Goal: Transaction & Acquisition: Obtain resource

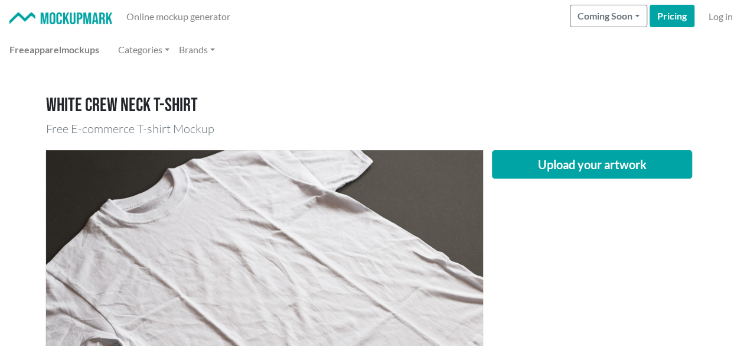
click at [515, 97] on h1 "White crew neck T-shirt" at bounding box center [374, 106] width 656 height 22
click at [577, 187] on div "Upload your artwork" at bounding box center [592, 295] width 219 height 291
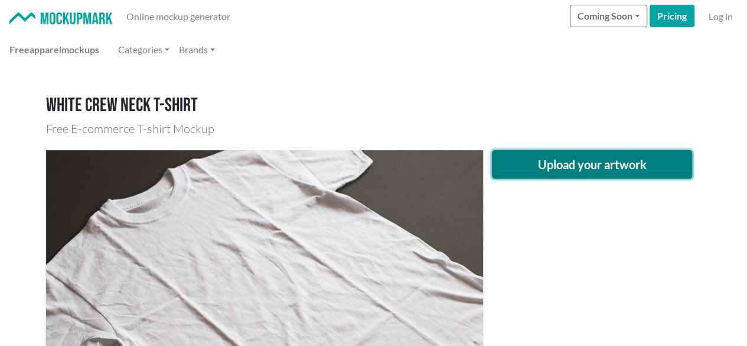
click at [570, 161] on button "Upload your artwork" at bounding box center [592, 164] width 201 height 28
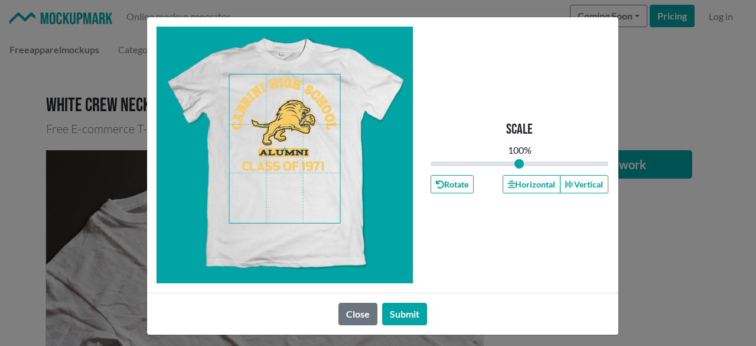
click at [284, 116] on span at bounding box center [284, 148] width 111 height 148
click at [532, 185] on button "Horizontal" at bounding box center [532, 184] width 58 height 18
click at [531, 185] on button "Horizontal" at bounding box center [532, 184] width 58 height 18
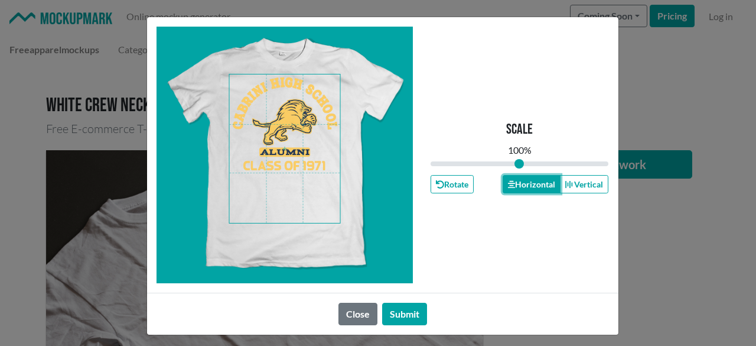
click at [530, 184] on button "Horizontal" at bounding box center [532, 184] width 58 height 18
click at [390, 314] on button "Submit" at bounding box center [404, 313] width 45 height 22
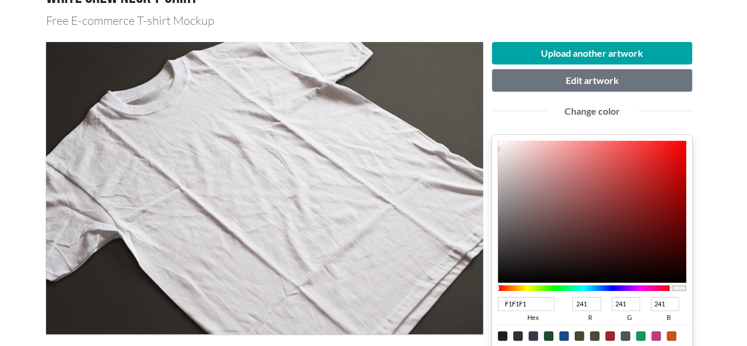
scroll to position [177, 0]
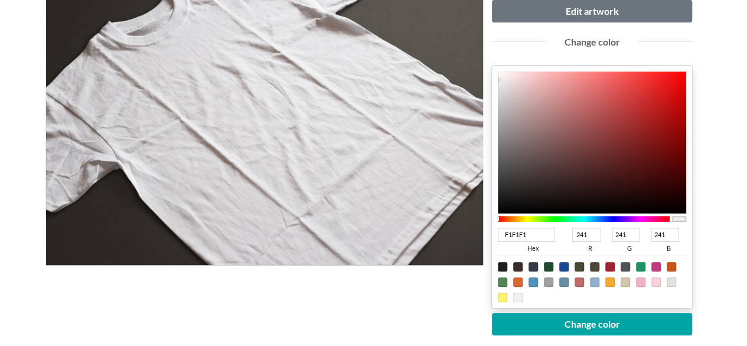
click at [616, 216] on div at bounding box center [584, 219] width 173 height 6
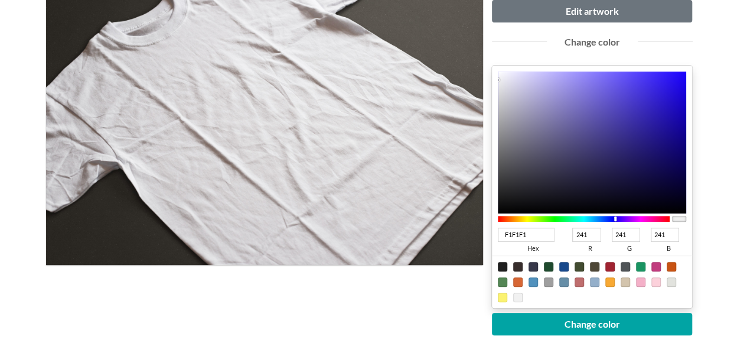
type input "271C89"
type input "39"
type input "28"
type input "137"
type input "231880"
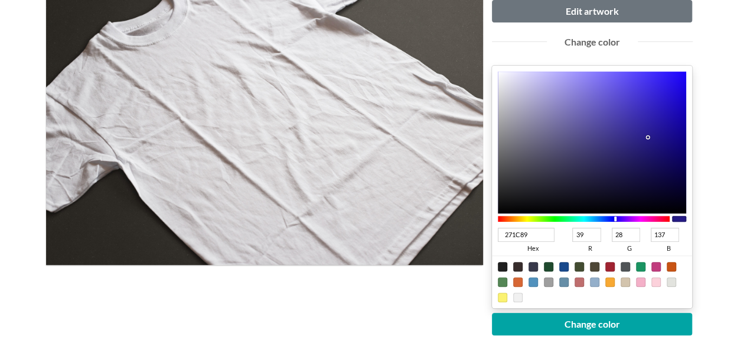
type input "35"
type input "24"
type input "128"
type input "150B66"
type input "21"
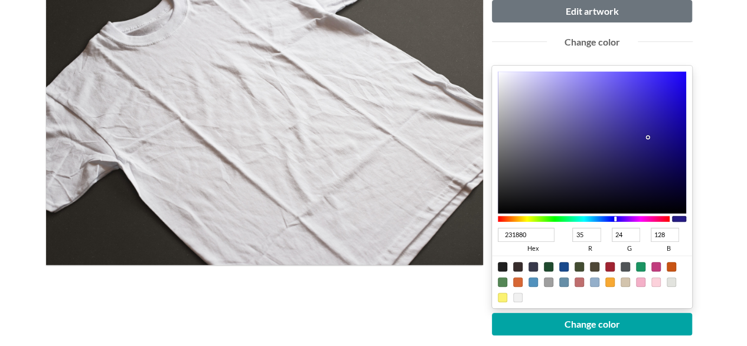
type input "11"
type input "102"
type input "0F055F"
type input "15"
type input "5"
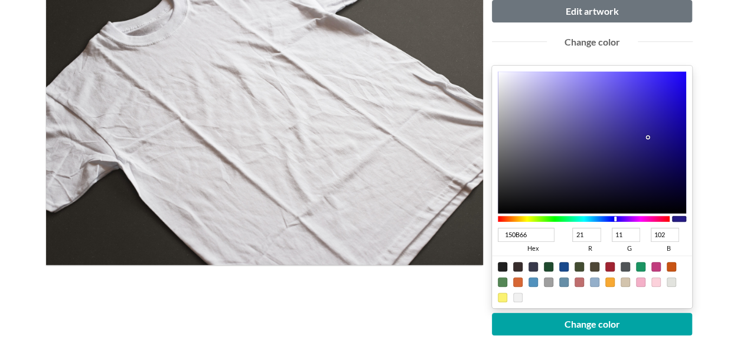
type input "95"
drag, startPoint x: 649, startPoint y: 136, endPoint x: 676, endPoint y: 160, distance: 35.6
click at [676, 160] on div at bounding box center [592, 142] width 189 height 142
type input "05145F"
type input "5"
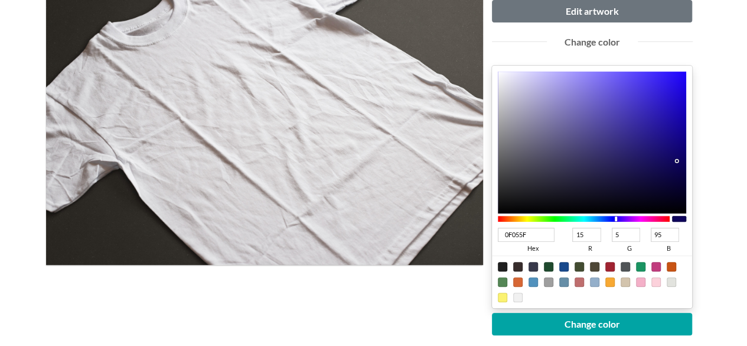
type input "20"
click at [608, 219] on div at bounding box center [584, 219] width 173 height 6
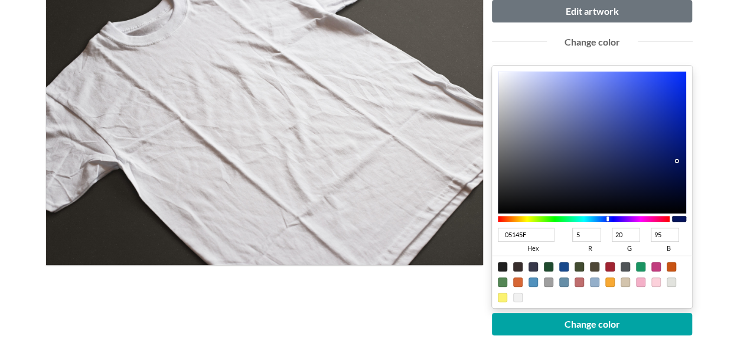
type input "0C249A"
type input "12"
type input "36"
type input "154"
type input "051C8D"
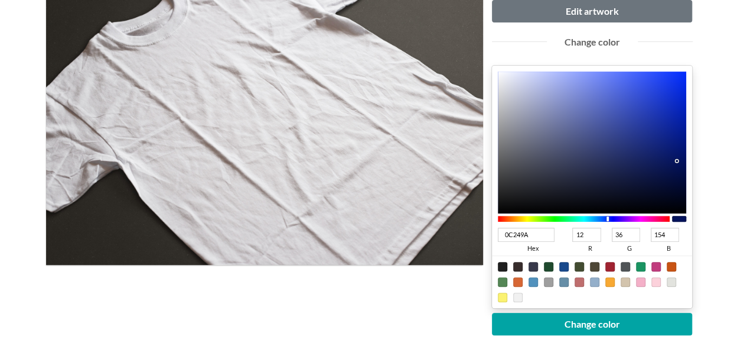
type input "5"
type input "28"
type input "141"
type input "00157C"
type input "0"
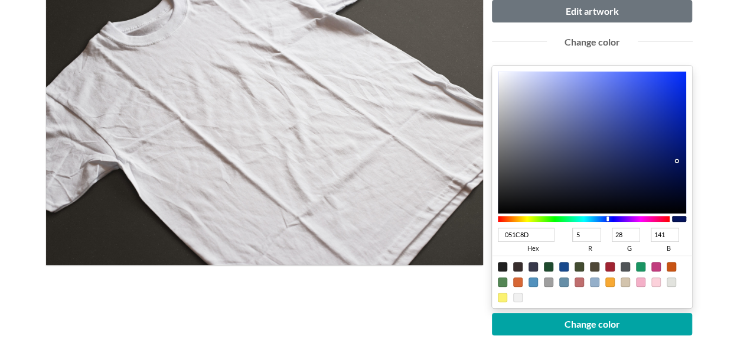
type input "21"
type input "124"
type input "00157A"
type input "122"
type input "001579"
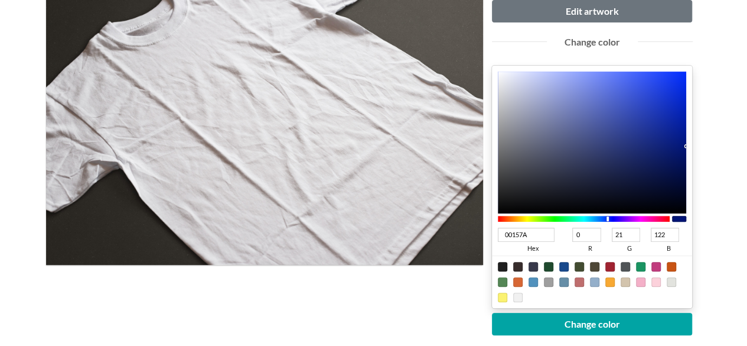
type input "121"
type input "001475"
type input "20"
type input "117"
type input "001472"
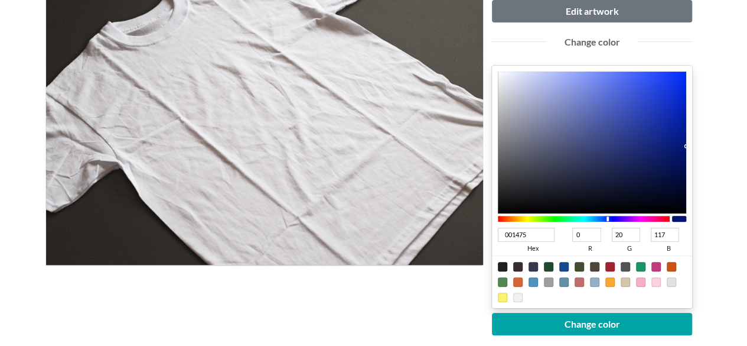
type input "114"
type input "001471"
type input "113"
type input "00136D"
type input "19"
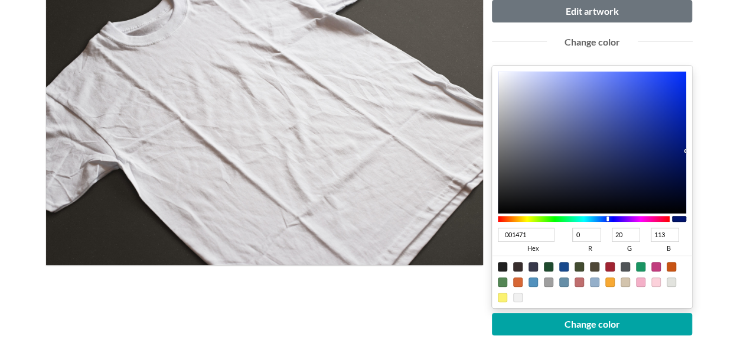
type input "109"
type input "00136B"
type input "107"
type input "001369"
type input "105"
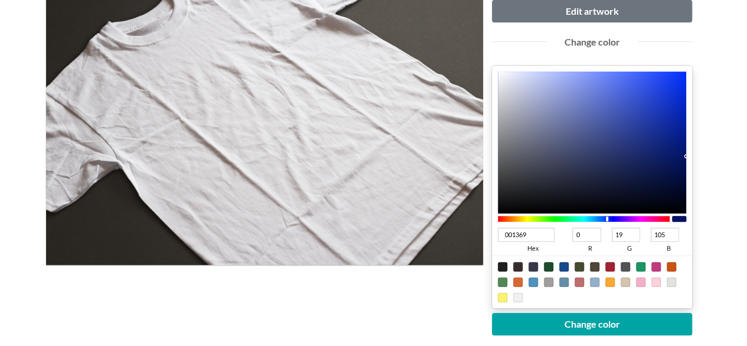
type input "001367"
type input "103"
type input "001264"
type input "18"
type input "100"
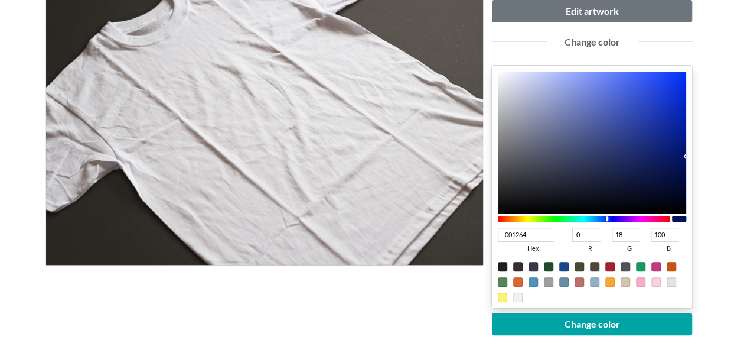
type input "001263"
type input "99"
type input "001261"
type input "97"
type input "001260"
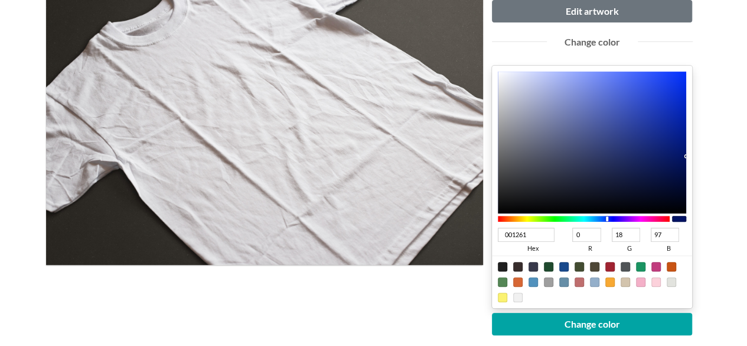
type input "96"
type input "00115C"
type input "17"
type input "92"
drag, startPoint x: 691, startPoint y: 142, endPoint x: 723, endPoint y: 161, distance: 37.4
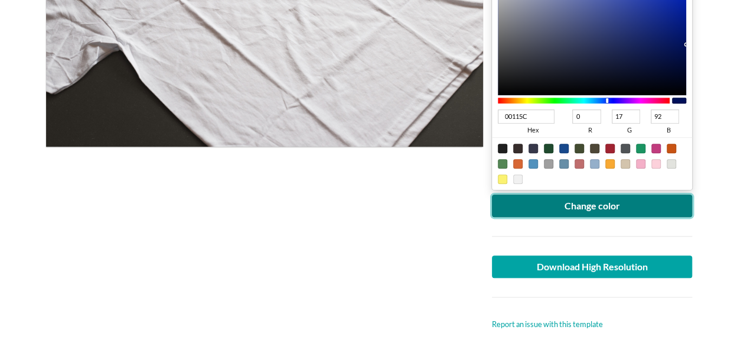
click at [612, 209] on button "Change color" at bounding box center [592, 205] width 201 height 22
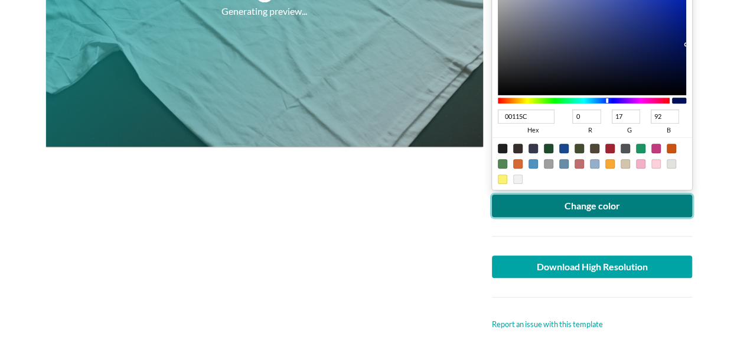
scroll to position [118, 0]
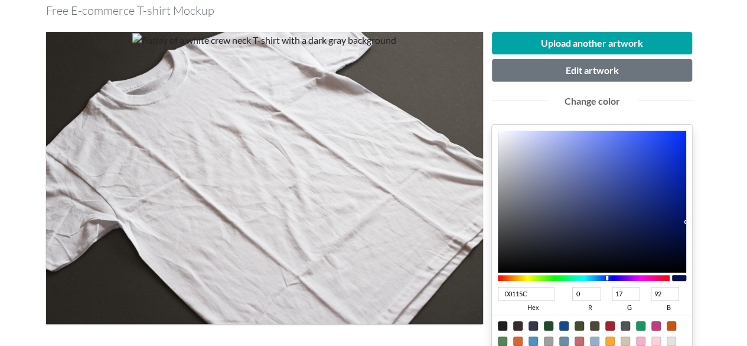
type input "02104D"
type input "2"
type input "16"
type input "77"
type input "02104C"
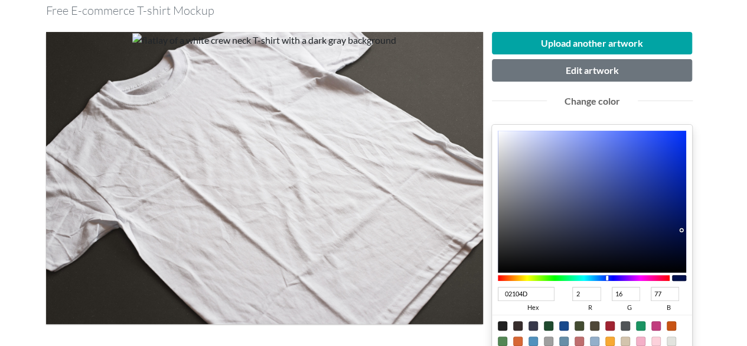
type input "76"
type input "02104B"
type input "75"
type input "020F49"
type input "15"
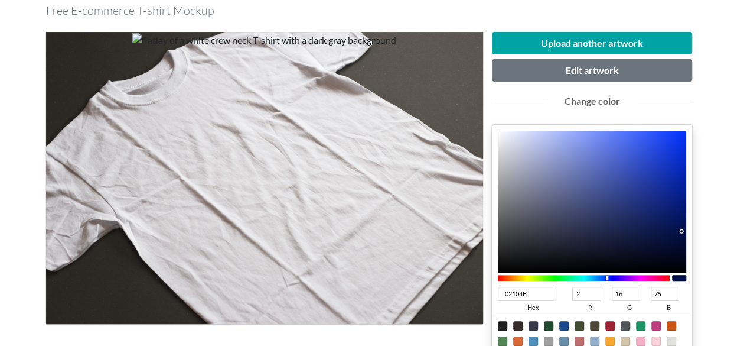
type input "73"
type input "000D49"
type input "0"
type input "13"
type input "000D4A"
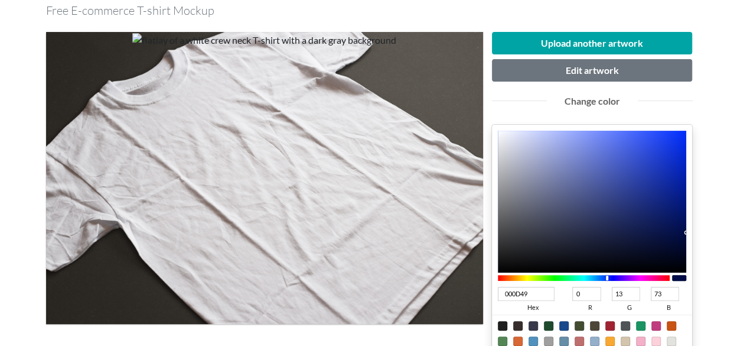
type input "74"
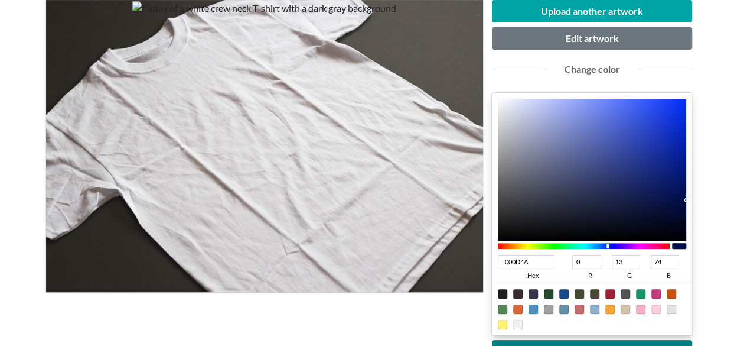
scroll to position [236, 0]
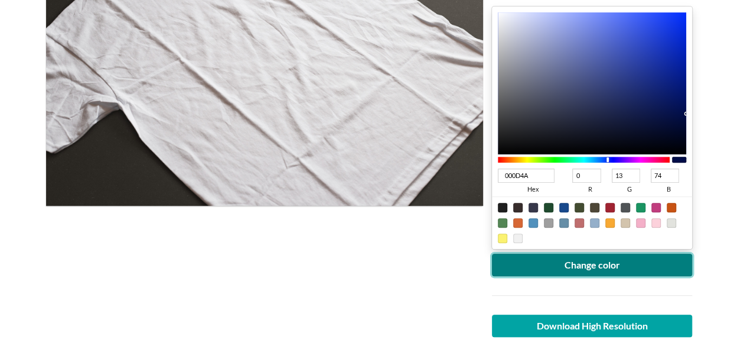
click at [604, 262] on button "Change color" at bounding box center [592, 264] width 201 height 22
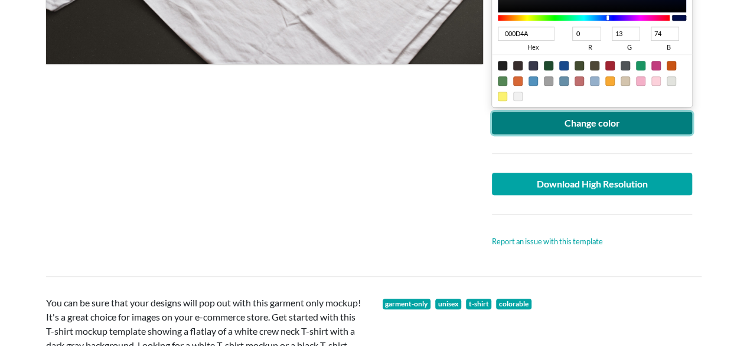
scroll to position [473, 0]
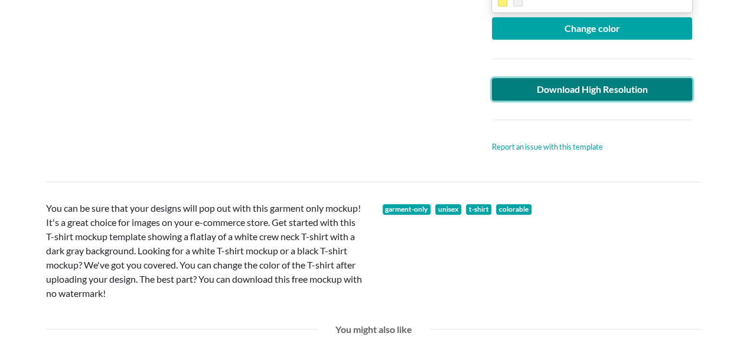
click at [619, 86] on link "Download High Resolution" at bounding box center [592, 89] width 201 height 22
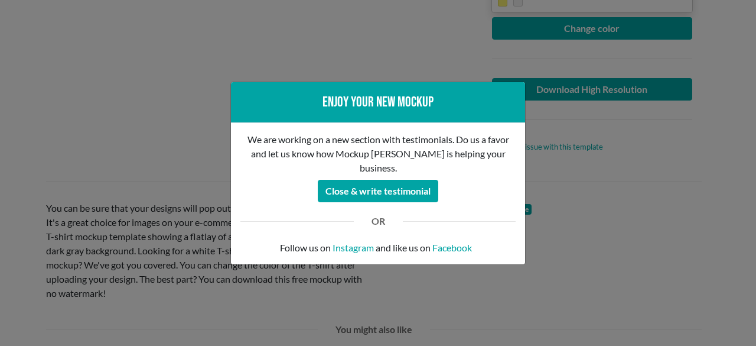
click at [147, 88] on div "Enjoy your new mockup We are working on a new section with testimonials. Do us …" at bounding box center [378, 173] width 756 height 346
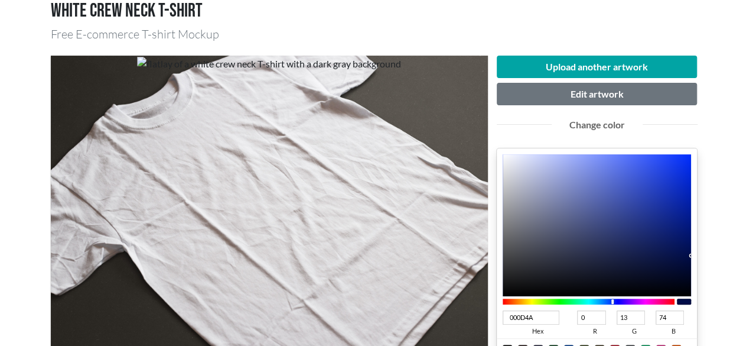
scroll to position [0, 0]
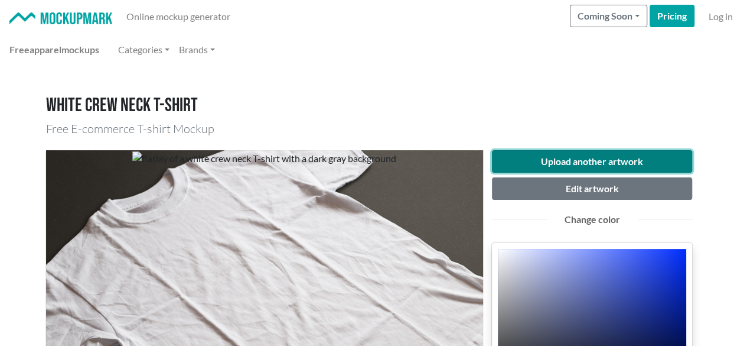
click at [590, 153] on button "Upload another artwork" at bounding box center [592, 161] width 201 height 22
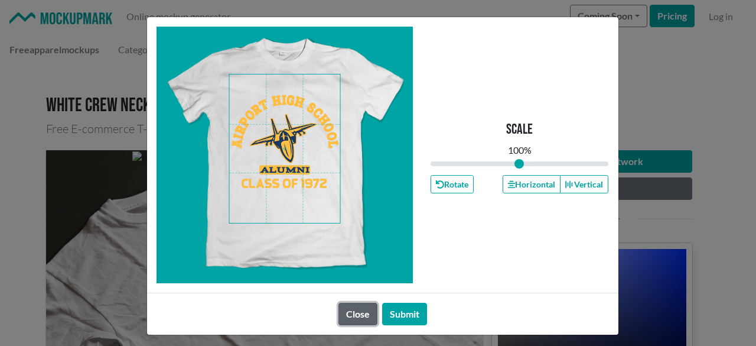
click at [359, 316] on button "Close" at bounding box center [358, 313] width 39 height 22
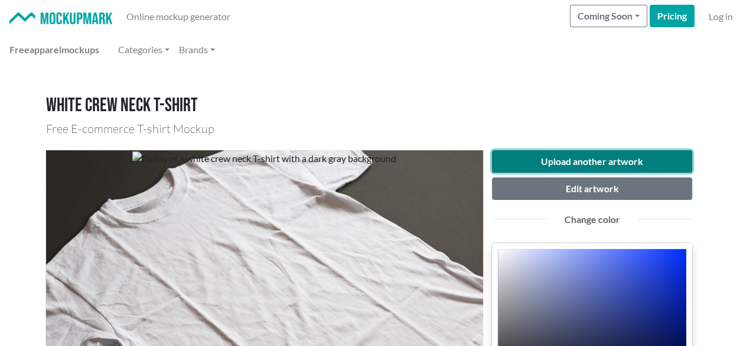
click at [557, 154] on button "Upload another artwork" at bounding box center [592, 161] width 201 height 22
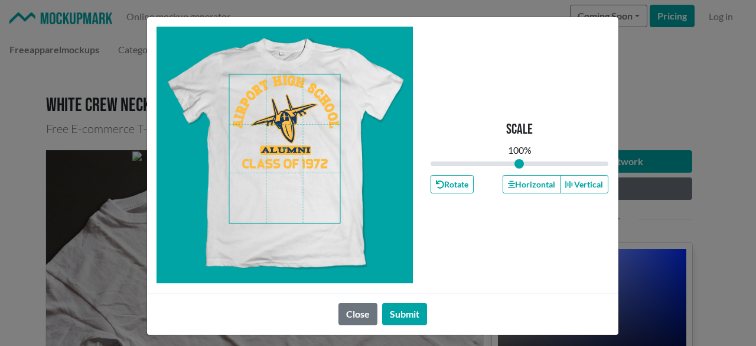
click at [282, 122] on span at bounding box center [284, 148] width 111 height 148
click at [516, 186] on button "Horizontal" at bounding box center [532, 184] width 58 height 18
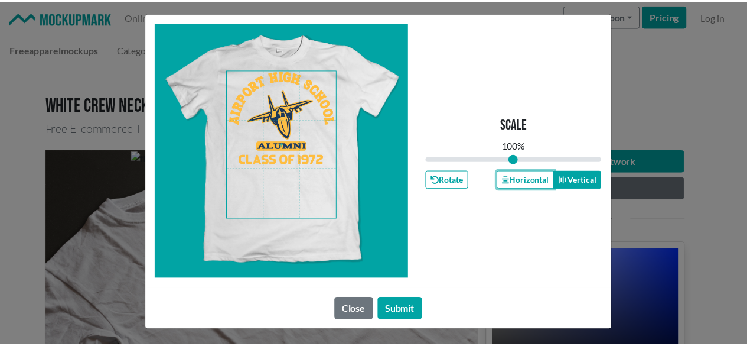
scroll to position [5, 0]
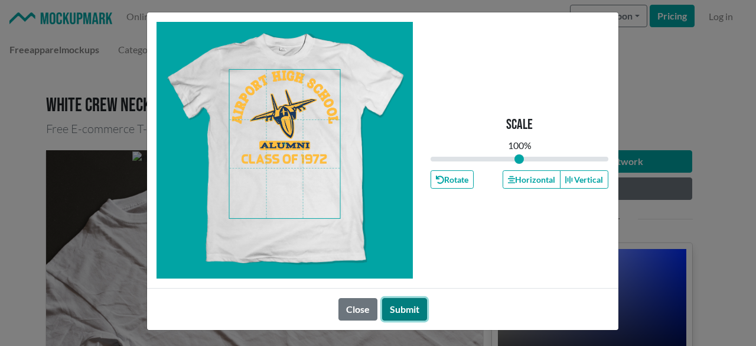
click at [402, 314] on button "Submit" at bounding box center [404, 309] width 45 height 22
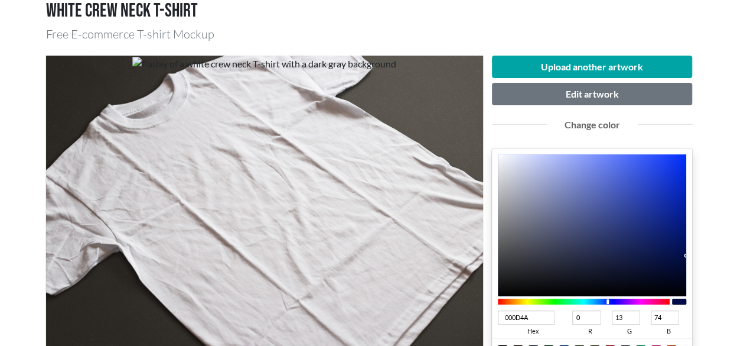
scroll to position [236, 0]
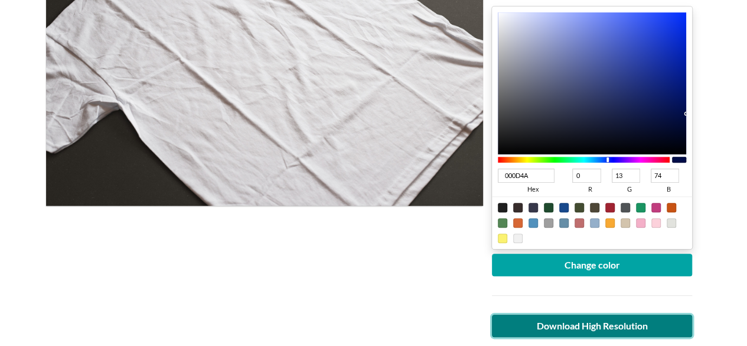
click at [603, 323] on link "Download High Resolution" at bounding box center [592, 325] width 201 height 22
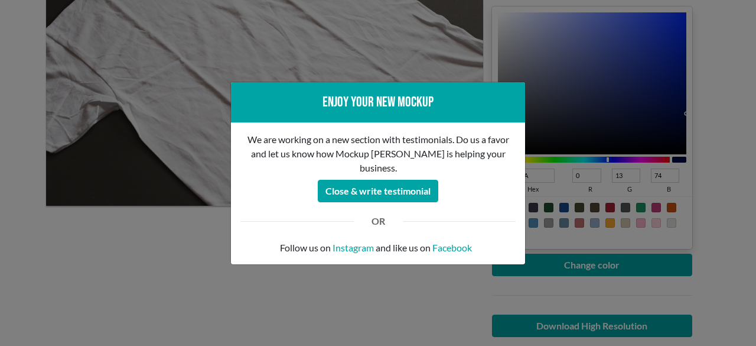
click at [133, 295] on div "Enjoy your new mockup We are working on a new section with testimonials. Do us …" at bounding box center [378, 173] width 756 height 346
